Goal: Task Accomplishment & Management: Manage account settings

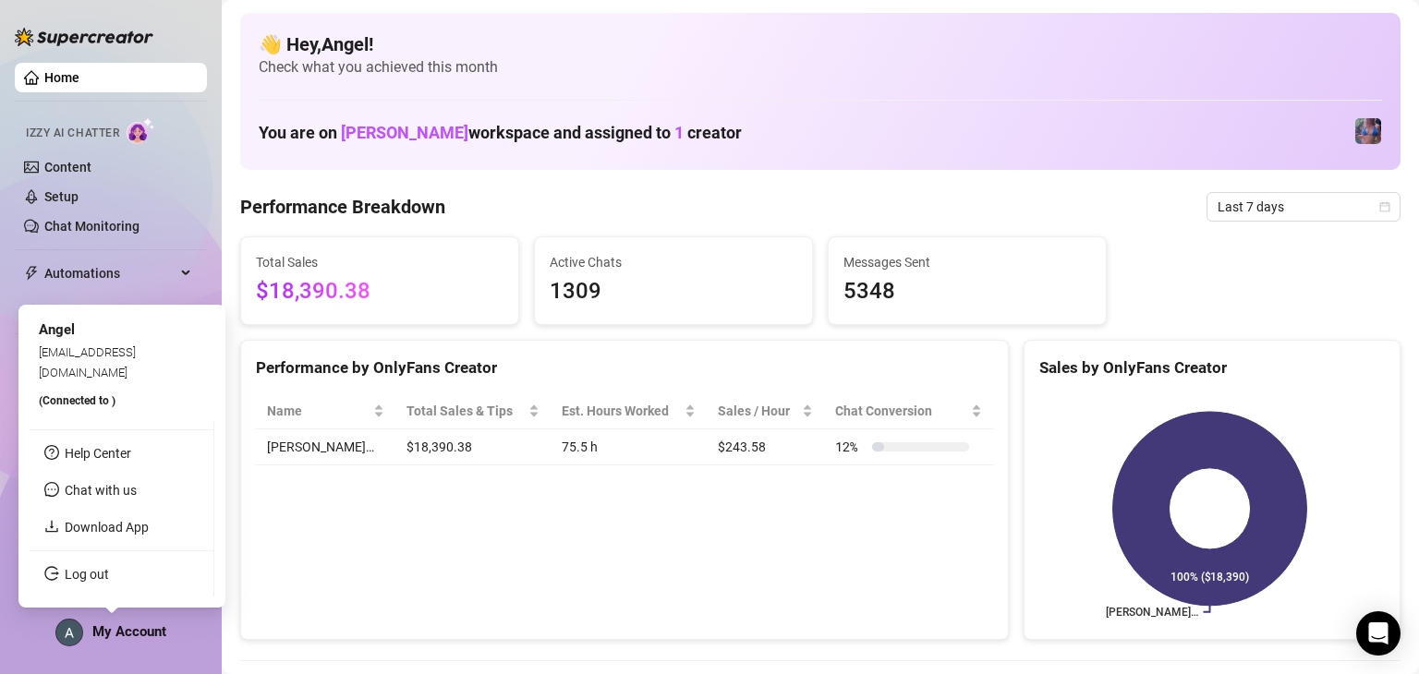
click at [163, 619] on div "My Account" at bounding box center [110, 633] width 111 height 28
click at [109, 582] on link "Log out" at bounding box center [87, 574] width 44 height 15
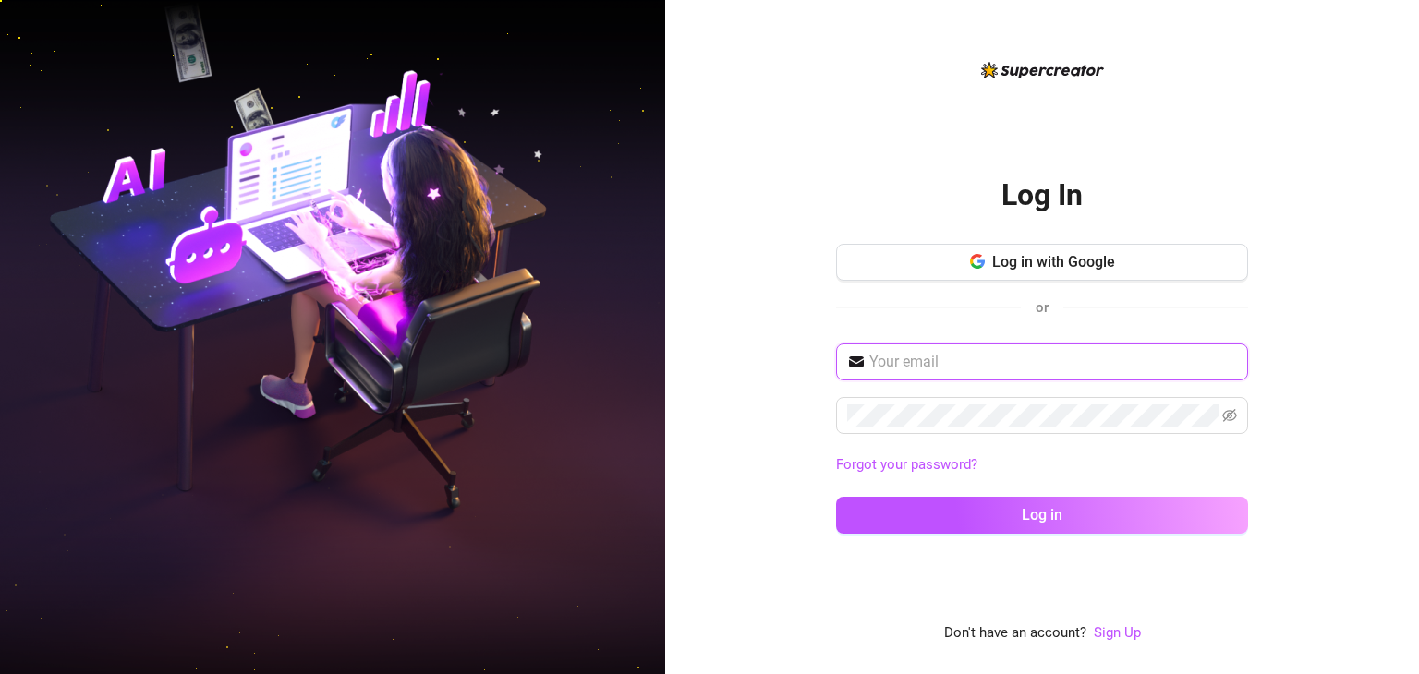
click at [1114, 362] on input "text" at bounding box center [1053, 362] width 368 height 22
type input "[EMAIL_ADDRESS][DOMAIN_NAME]"
click at [1024, 427] on span at bounding box center [1042, 415] width 412 height 37
click at [836, 497] on button "Log in" at bounding box center [1042, 515] width 412 height 37
